Goal: Task Accomplishment & Management: Complete application form

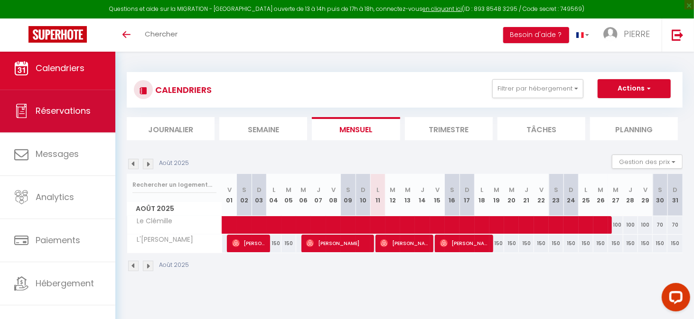
click at [61, 115] on span "Réservations" at bounding box center [63, 111] width 55 height 12
select select "not_cancelled"
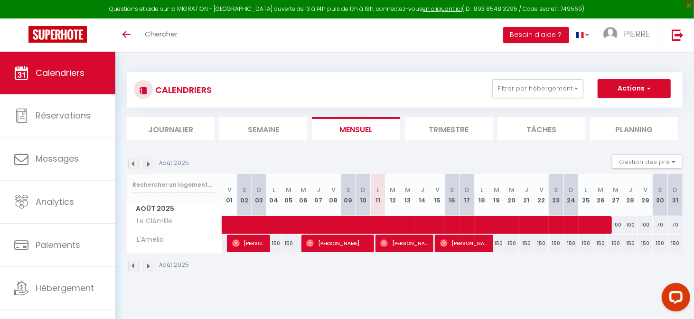
click at [456, 127] on li "Trimestre" at bounding box center [449, 128] width 88 height 23
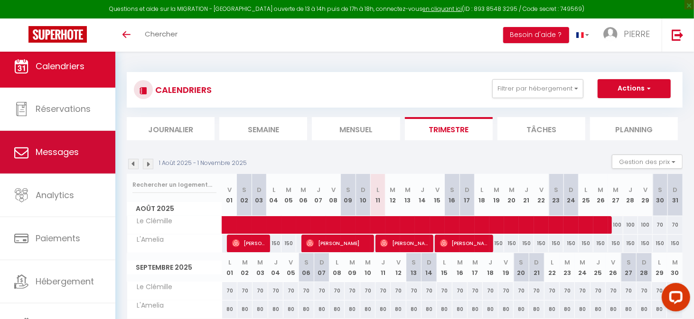
click at [75, 146] on span "Messages" at bounding box center [57, 152] width 43 height 12
select select "message"
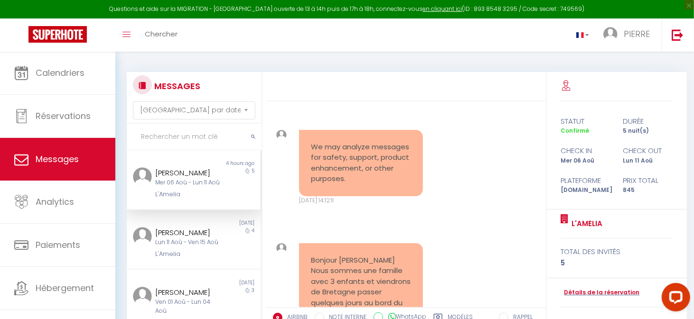
scroll to position [2085, 0]
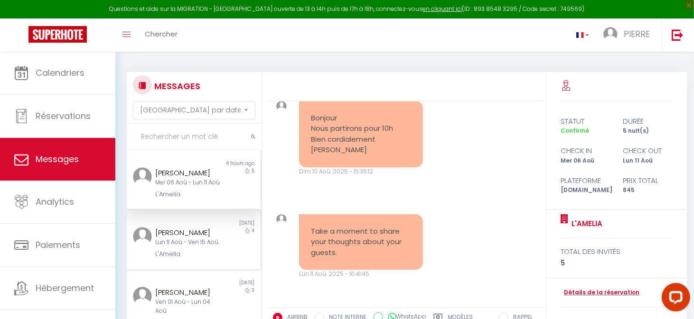
click at [186, 239] on div "[PERSON_NAME]" at bounding box center [187, 232] width 65 height 11
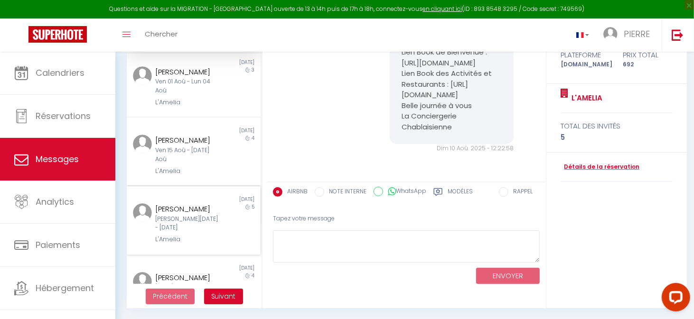
scroll to position [142, 0]
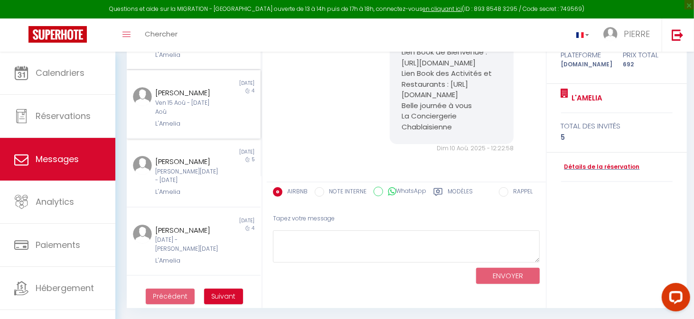
click at [193, 117] on div "Ven 15 Aoû - [DATE] Aoû" at bounding box center [187, 108] width 65 height 18
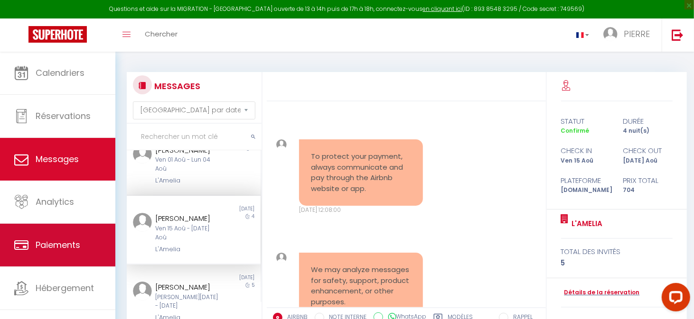
scroll to position [190, 0]
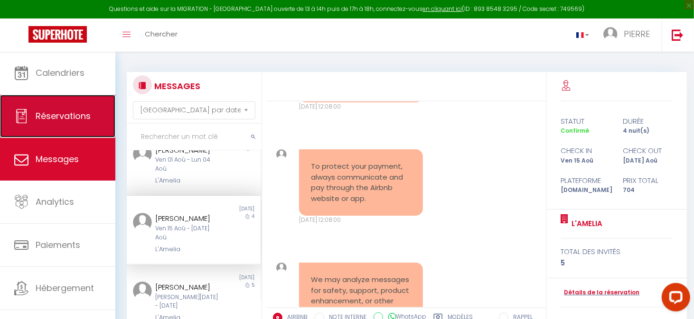
click at [42, 136] on link "Réservations" at bounding box center [57, 116] width 115 height 43
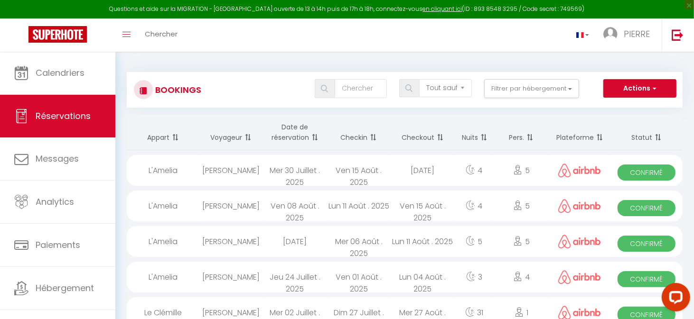
click at [330, 170] on div "Ven 15 Août . 2025" at bounding box center [359, 170] width 64 height 31
select select "OK"
select select "0"
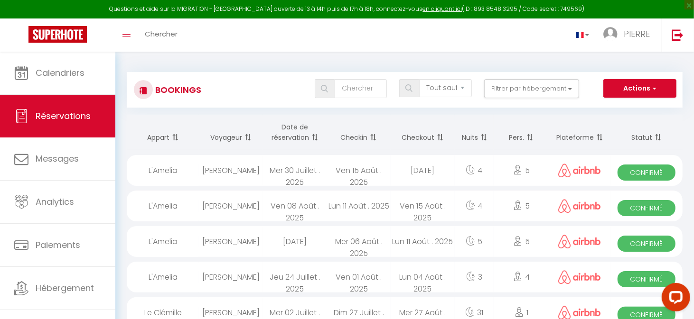
select select "1"
select select
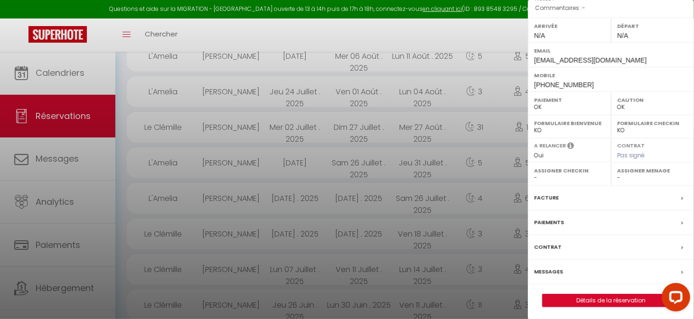
scroll to position [237, 0]
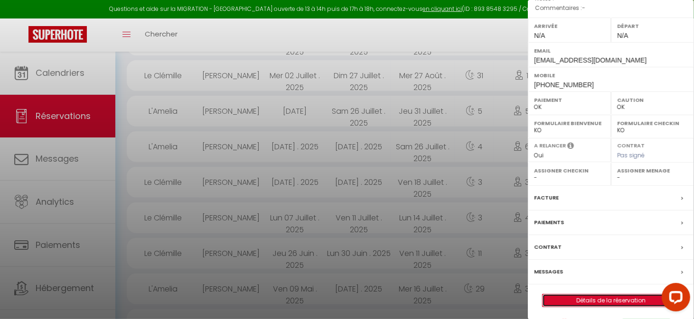
click at [636, 300] on link "Détails de la réservation" at bounding box center [610, 301] width 137 height 12
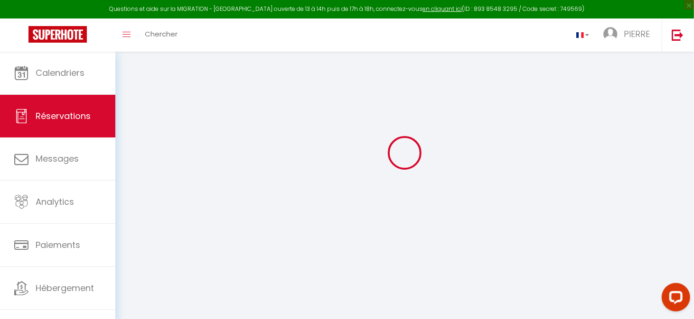
scroll to position [52, 0]
type input "[PERSON_NAME]"
type input "Gresset"
type input "[EMAIL_ADDRESS][DOMAIN_NAME]"
type input "[PHONE_NUMBER]"
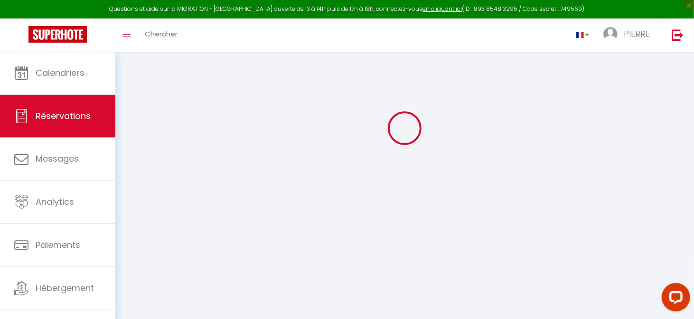
select select
type input "24.48"
select select "40230"
select select "1"
select select
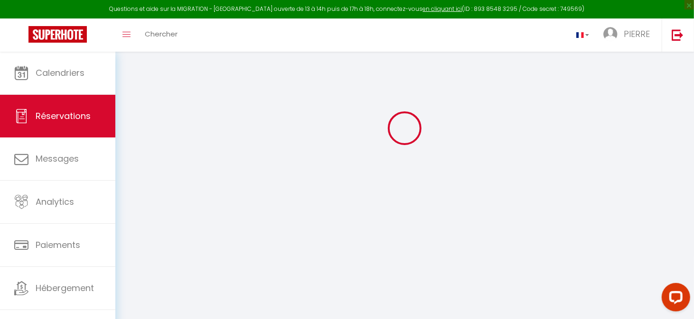
select select
type input "4"
type input "1"
select select "12"
select select
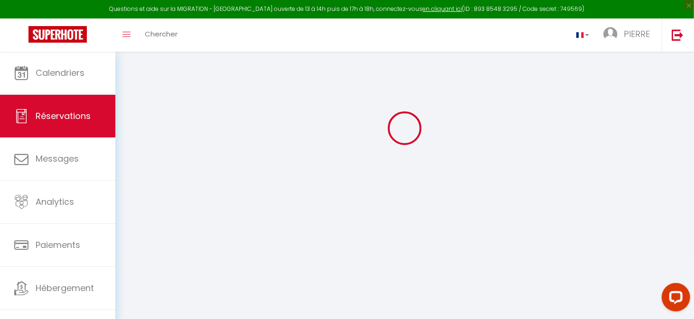
type input "600"
checkbox input "false"
select select "1"
type input "0"
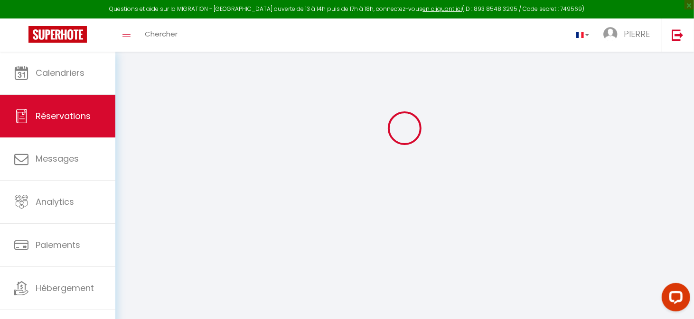
type input "0"
select select
select select "15"
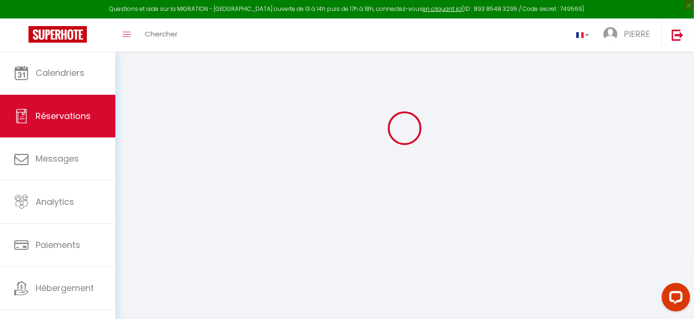
checkbox input "false"
select select
checkbox input "false"
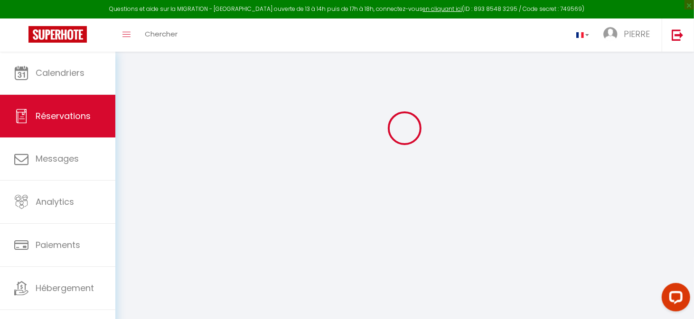
select select
checkbox input "false"
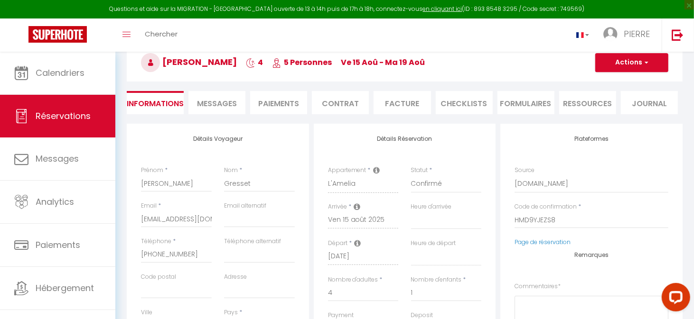
select select
checkbox input "false"
select select
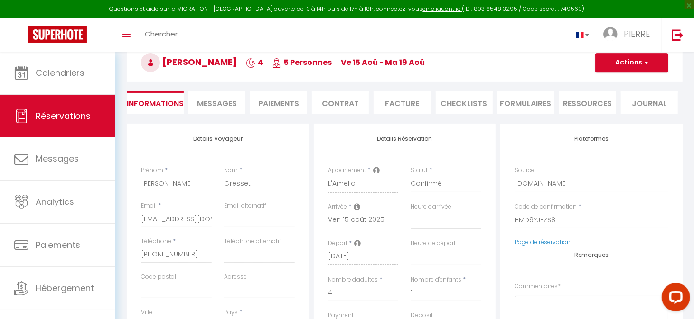
type input "80"
type input "24"
select select
checkbox input "false"
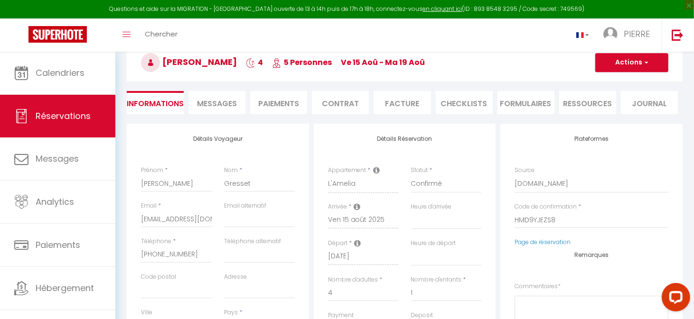
select select
checkbox input "false"
select select
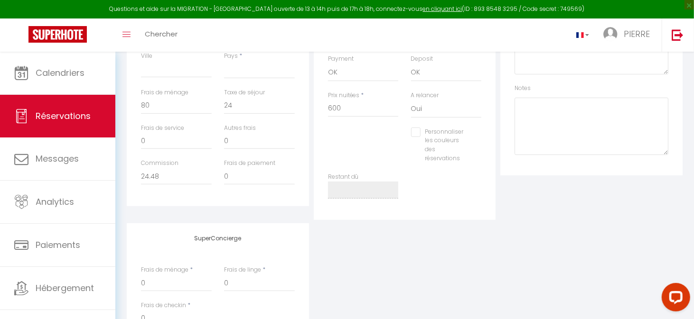
scroll to position [356, 0]
